Goal: Task Accomplishment & Management: Manage account settings

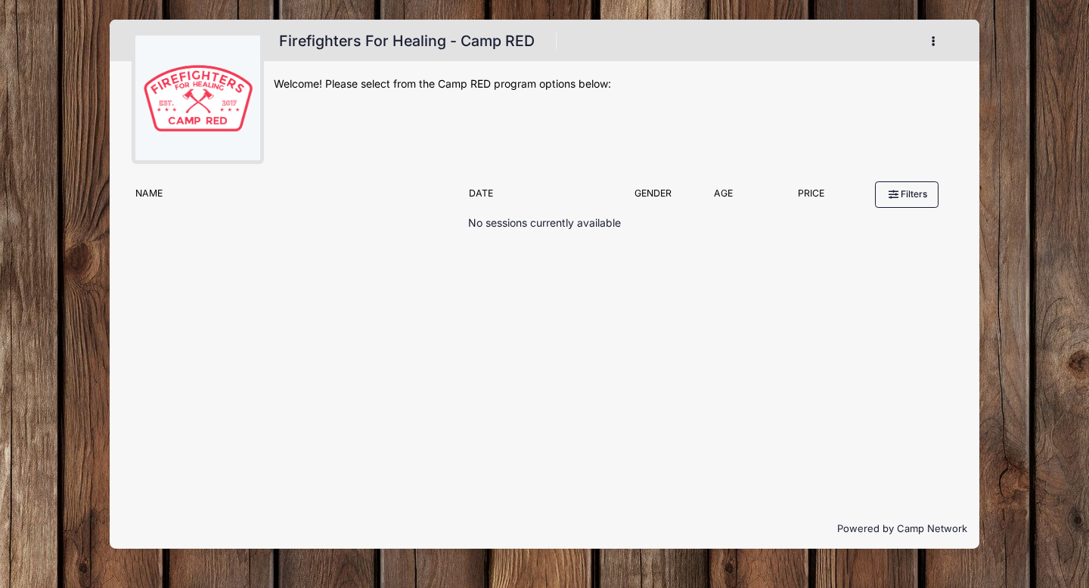
click at [928, 34] on button "button" at bounding box center [936, 41] width 41 height 26
click at [854, 78] on link "My Account" at bounding box center [863, 78] width 175 height 29
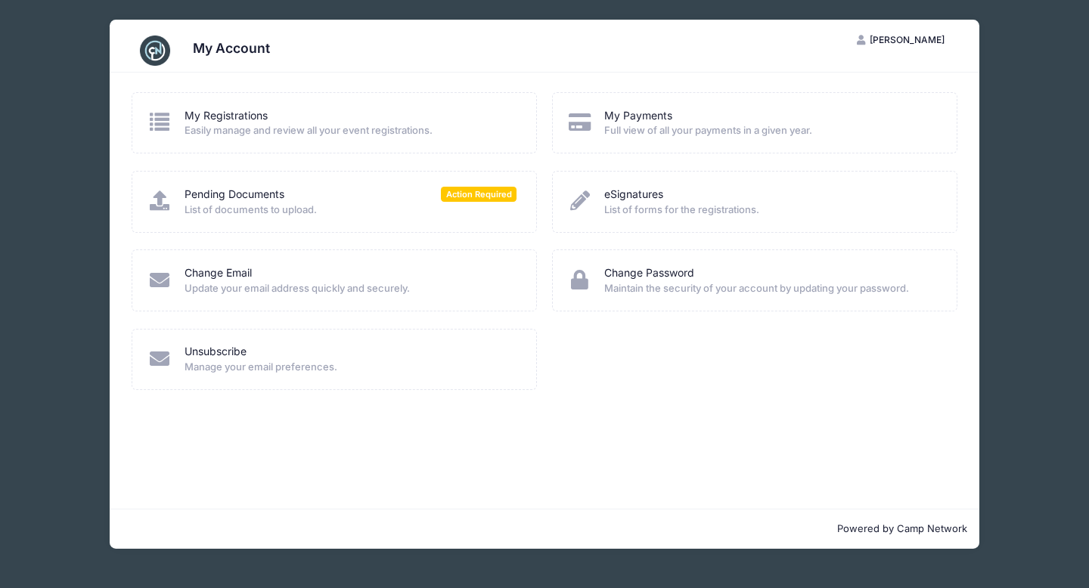
click at [410, 214] on span "List of documents to upload." at bounding box center [350, 210] width 333 height 15
click at [263, 207] on span "List of documents to upload." at bounding box center [350, 210] width 333 height 15
click at [457, 193] on span "Action Required" at bounding box center [479, 194] width 76 height 14
click at [163, 201] on icon at bounding box center [159, 201] width 25 height 20
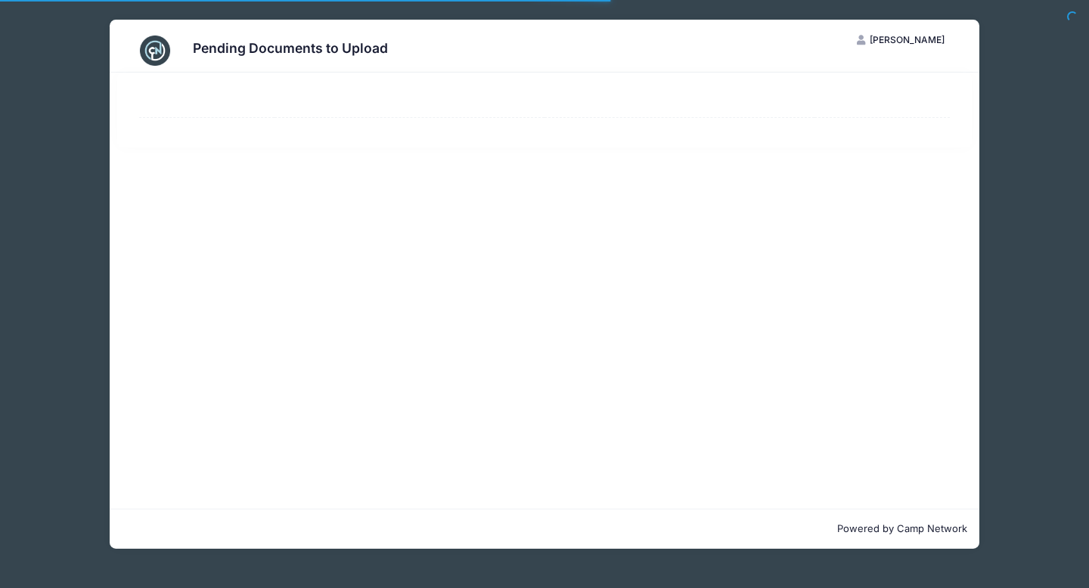
select select "50"
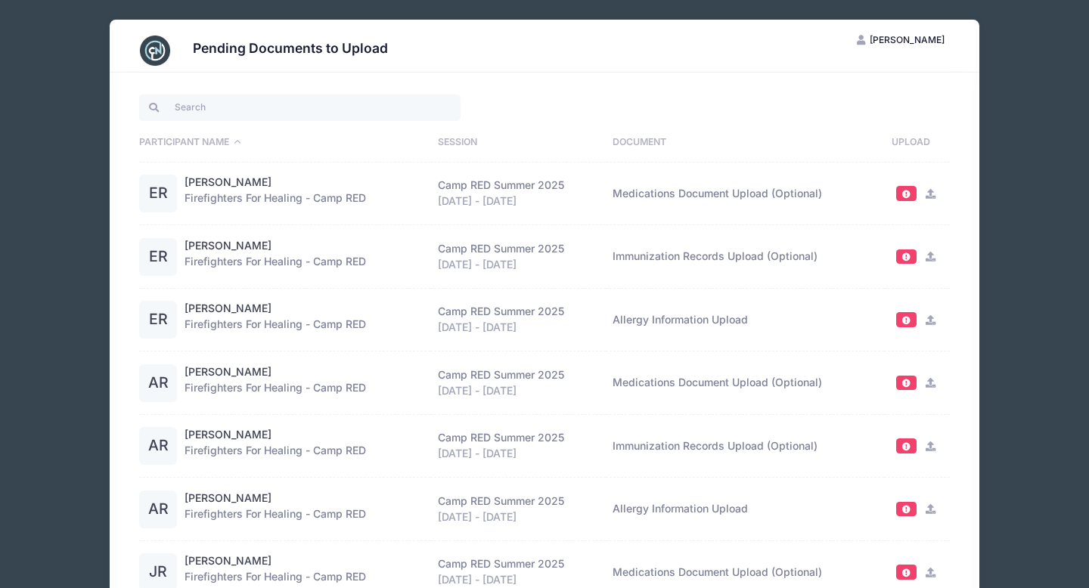
click at [1055, 77] on div "Pending Documents to Upload JR Jennifer Rothstein My Account Logout Participant…" at bounding box center [544, 428] width 1043 height 857
